Goal: Find specific page/section: Find specific page/section

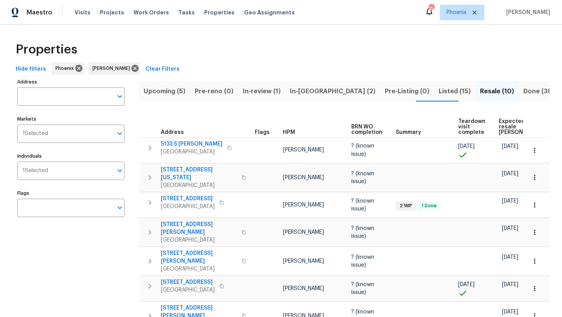
click at [162, 94] on span "Upcoming (5)" at bounding box center [165, 91] width 42 height 11
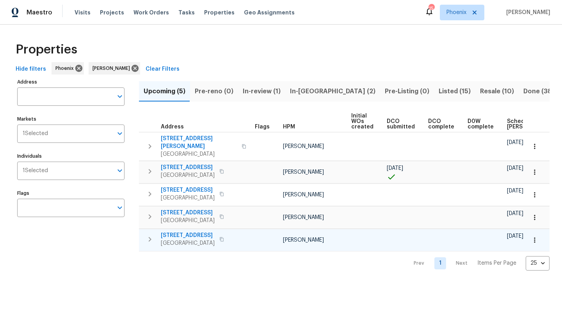
click at [200, 232] on span "20943 E Watford Dr" at bounding box center [188, 236] width 54 height 8
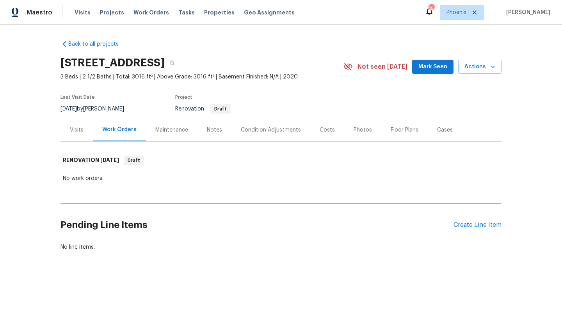
click at [78, 128] on div "Visits" at bounding box center [77, 130] width 14 height 8
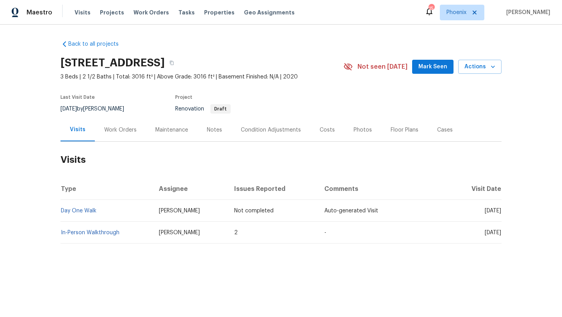
click at [328, 130] on div "Costs" at bounding box center [327, 130] width 15 height 8
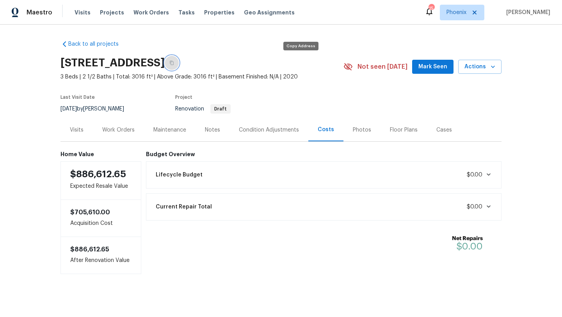
click at [179, 65] on button "button" at bounding box center [172, 63] width 14 height 14
